Goal: Information Seeking & Learning: Learn about a topic

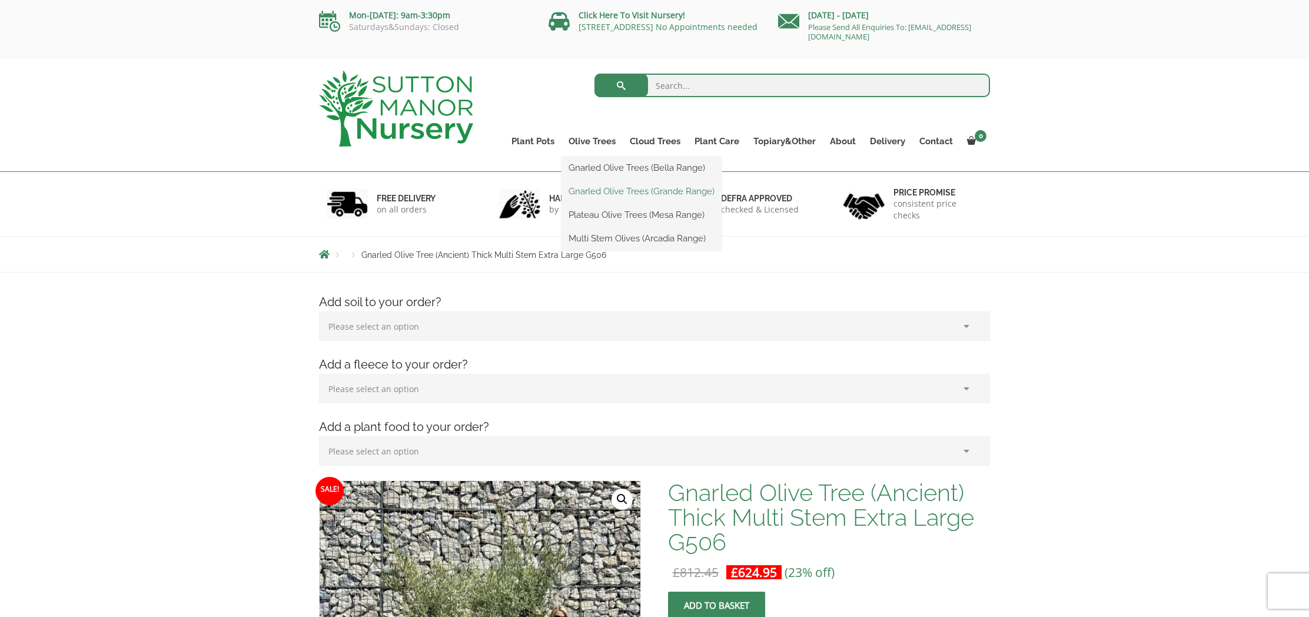
click at [614, 195] on link "Gnarled Olive Trees (Grande Range)" at bounding box center [642, 191] width 160 height 18
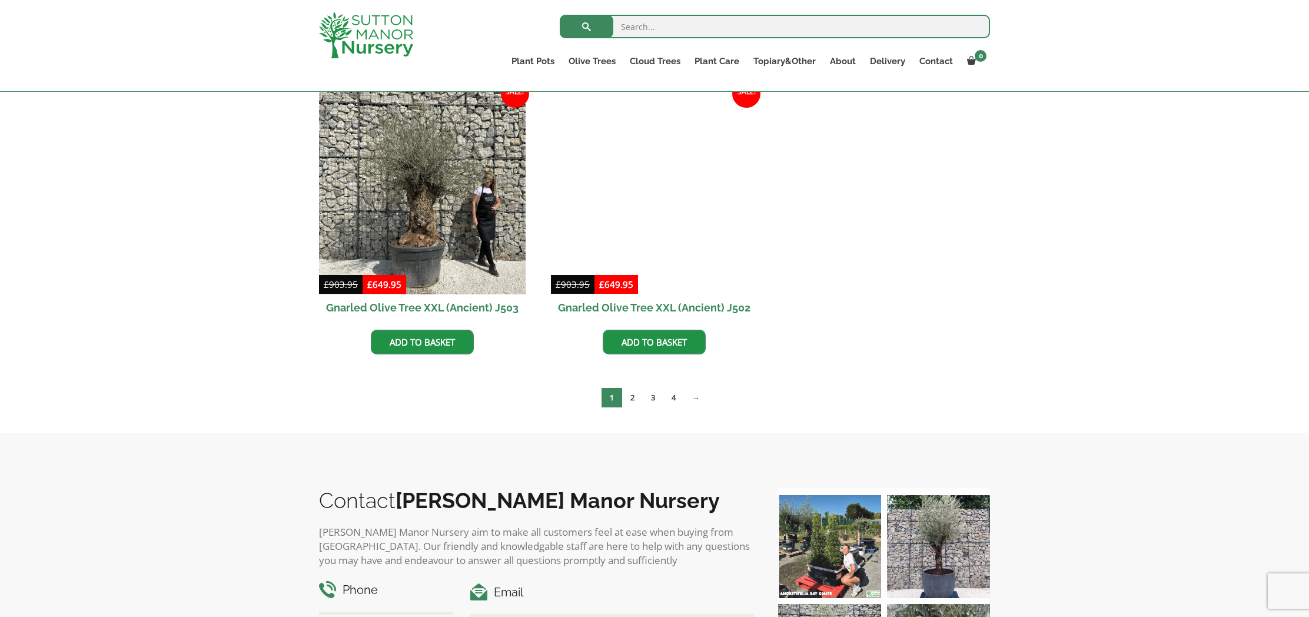
scroll to position [1765, 0]
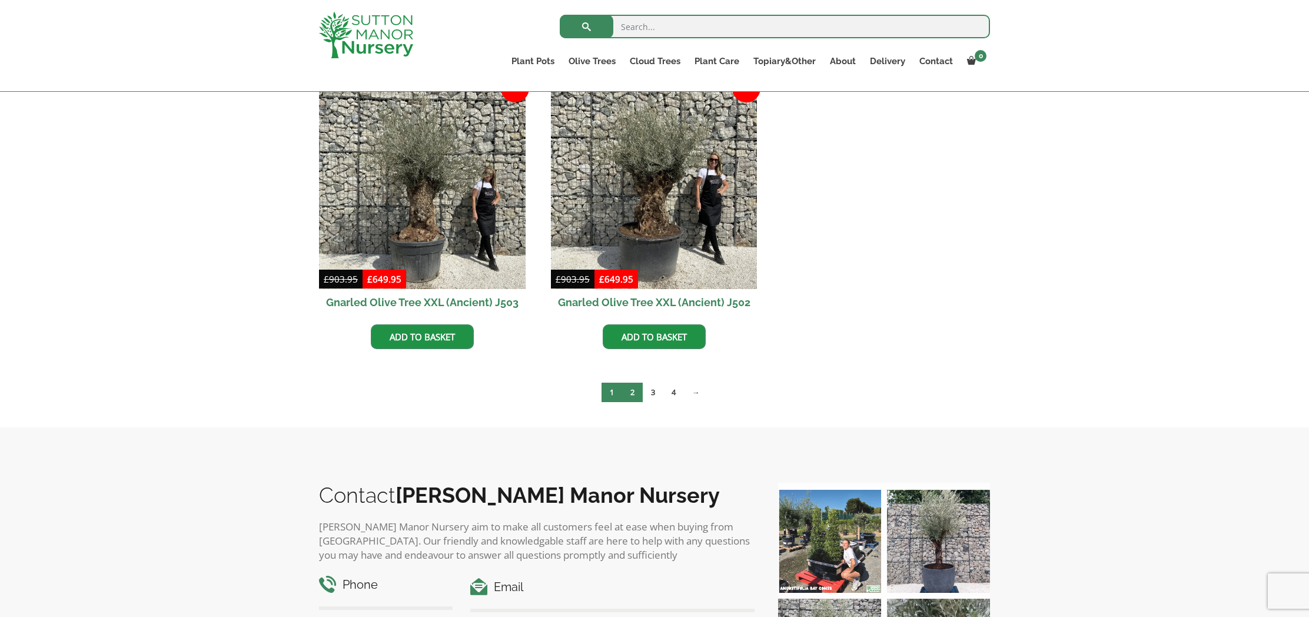
click at [634, 393] on link "2" at bounding box center [632, 392] width 21 height 19
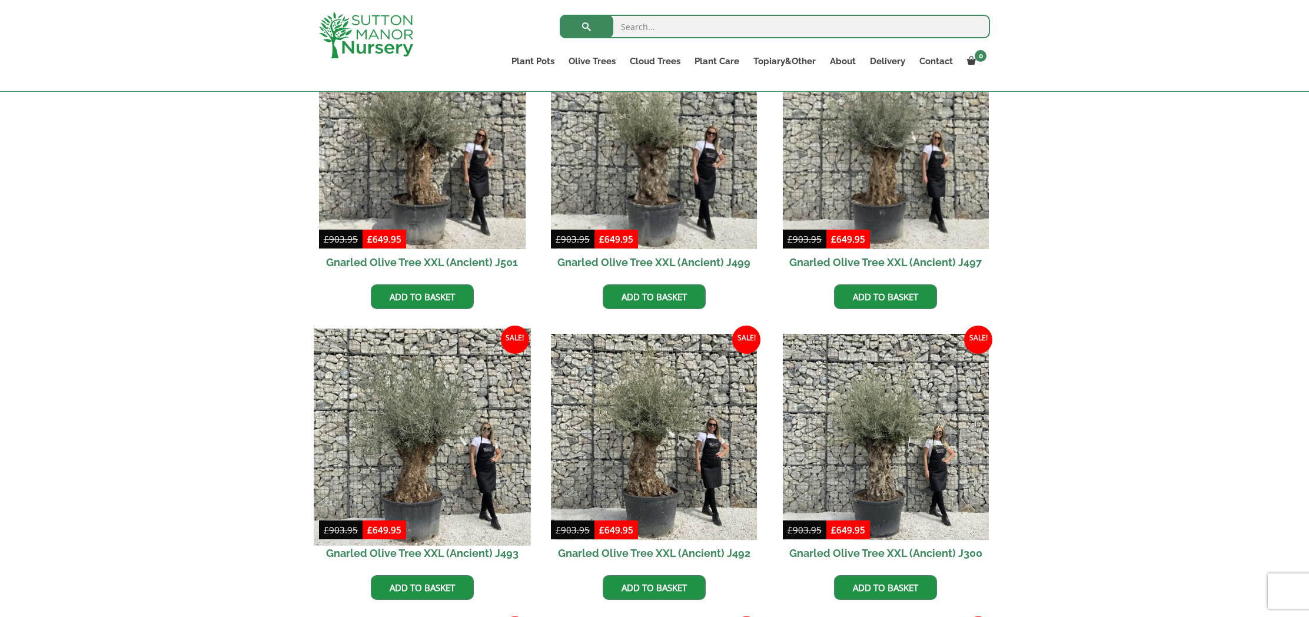
scroll to position [351, 0]
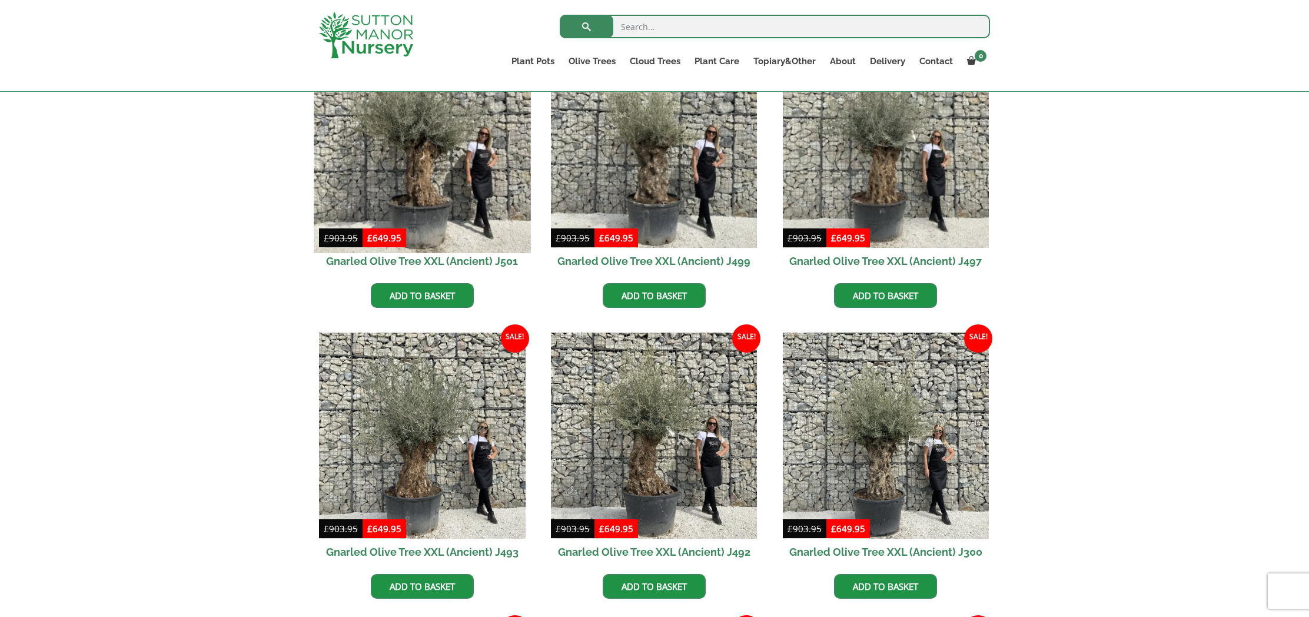
click at [437, 167] on img at bounding box center [422, 144] width 217 height 217
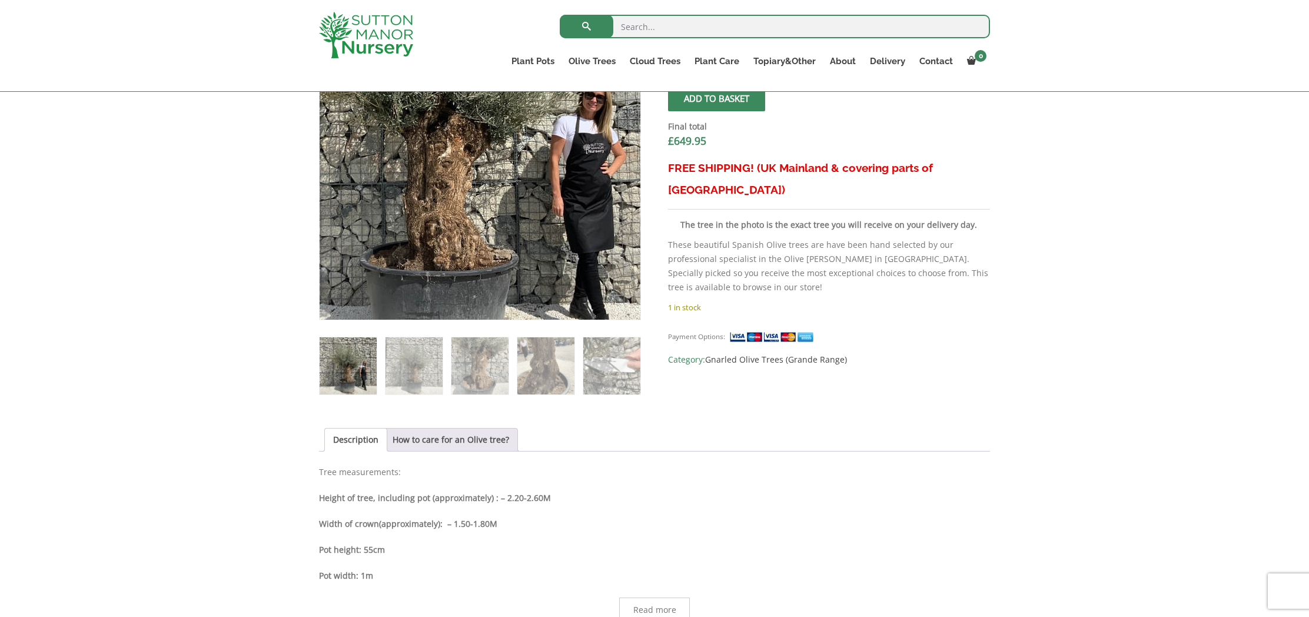
scroll to position [473, 0]
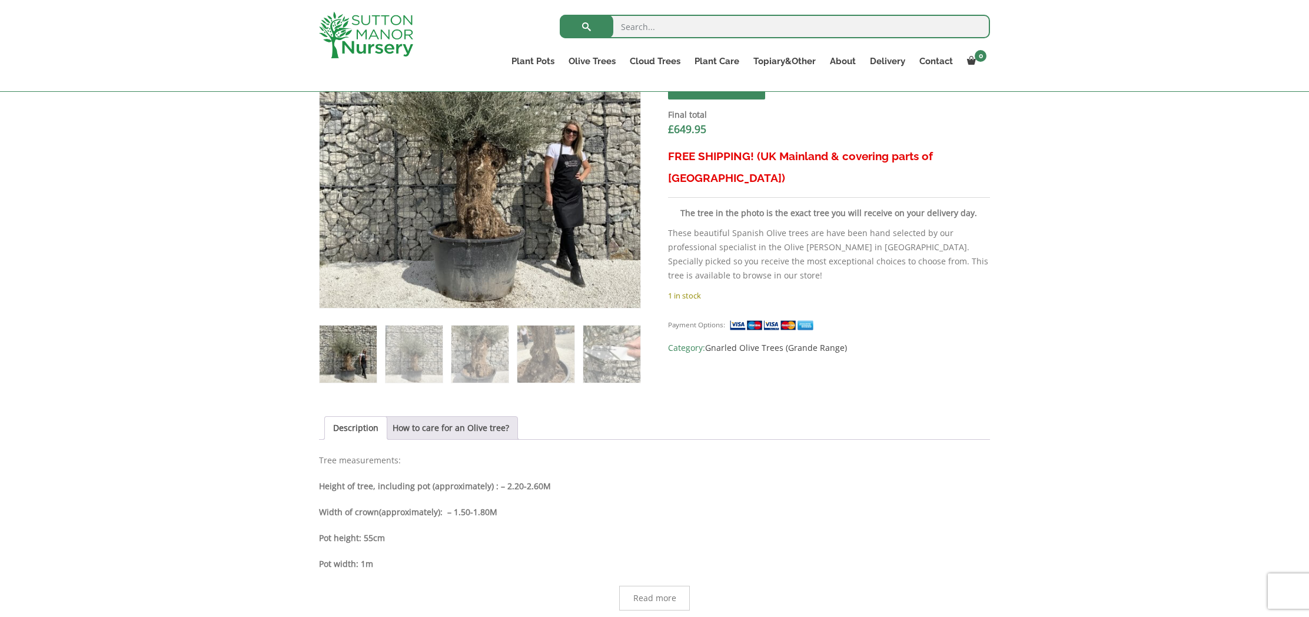
drag, startPoint x: 530, startPoint y: 227, endPoint x: 415, endPoint y: 7, distance: 248.3
